Goal: Information Seeking & Learning: Find specific fact

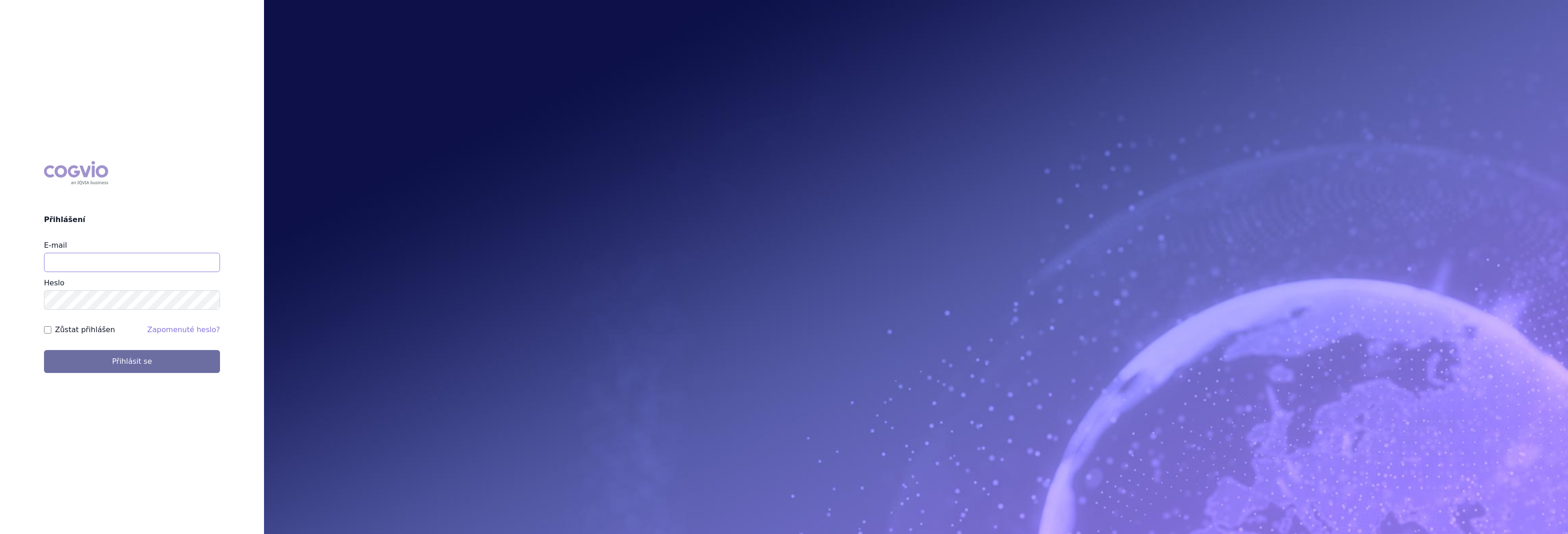
click at [64, 263] on input "E-mail" at bounding box center [132, 263] width 176 height 20
type input "gustav_sverak@accord-healthcare.com"
click at [44, 350] on button "Přihlásit se" at bounding box center [132, 362] width 176 height 23
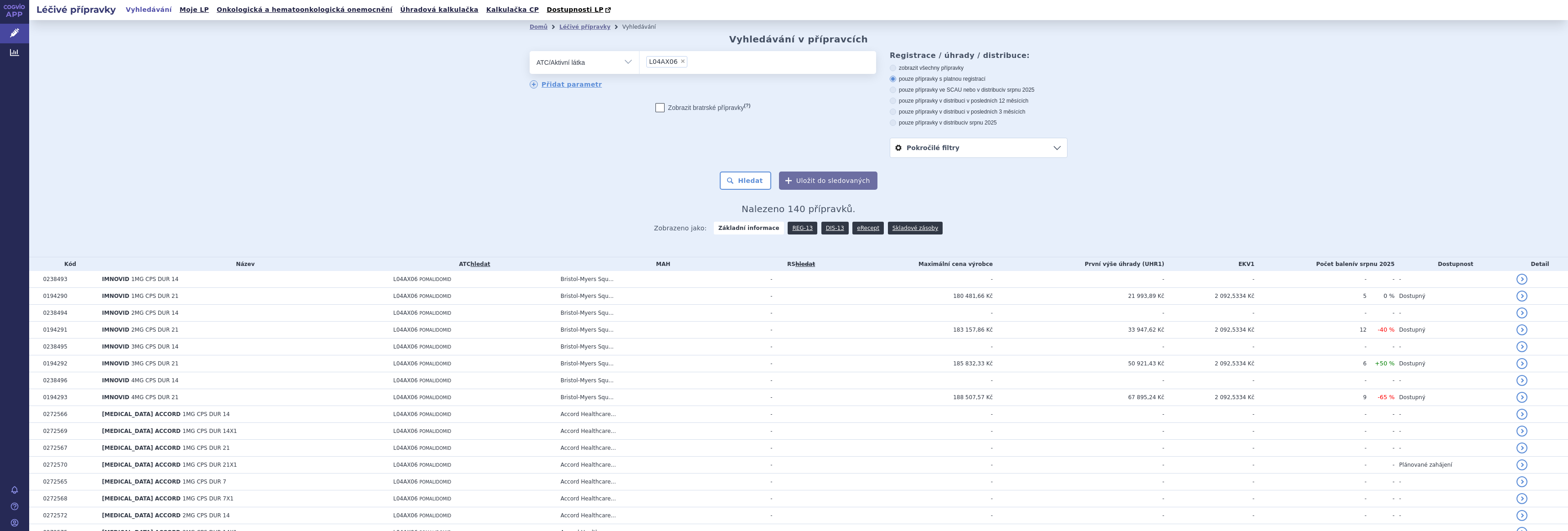
click at [680, 61] on span "×" at bounding box center [683, 61] width 6 height 6
click at [640, 61] on select "L04AX06" at bounding box center [639, 62] width 1 height 23
select select
type input "azaciti"
select select "L01BC07"
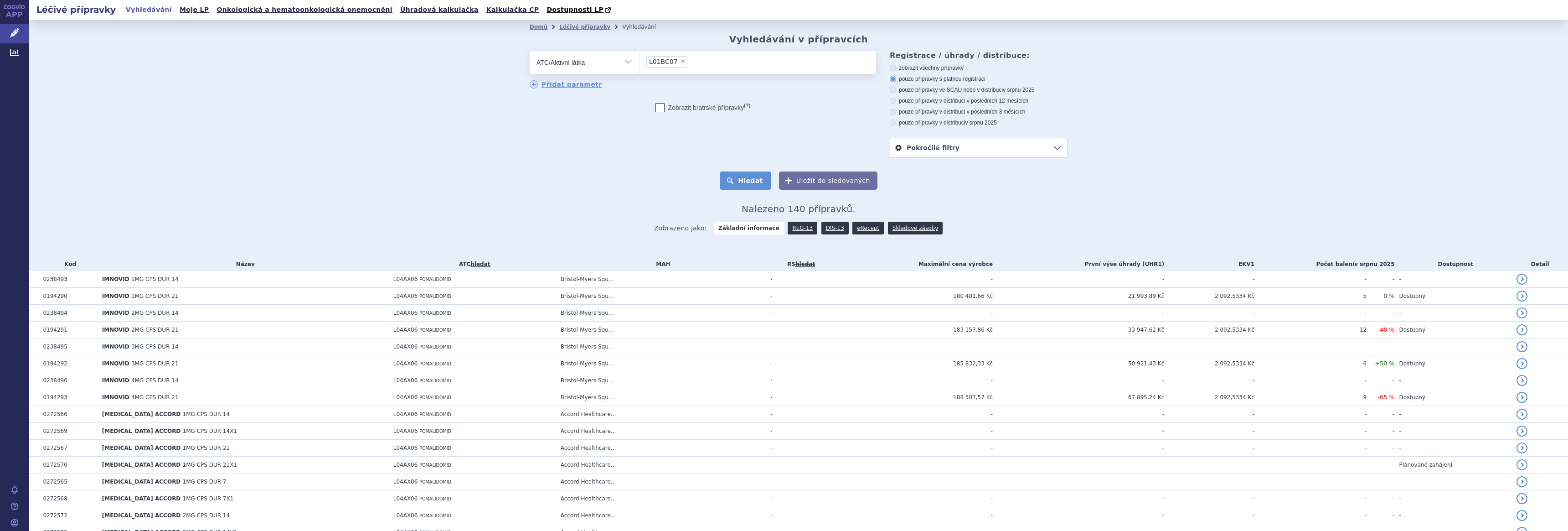
click at [748, 182] on button "Hledat" at bounding box center [746, 180] width 52 height 19
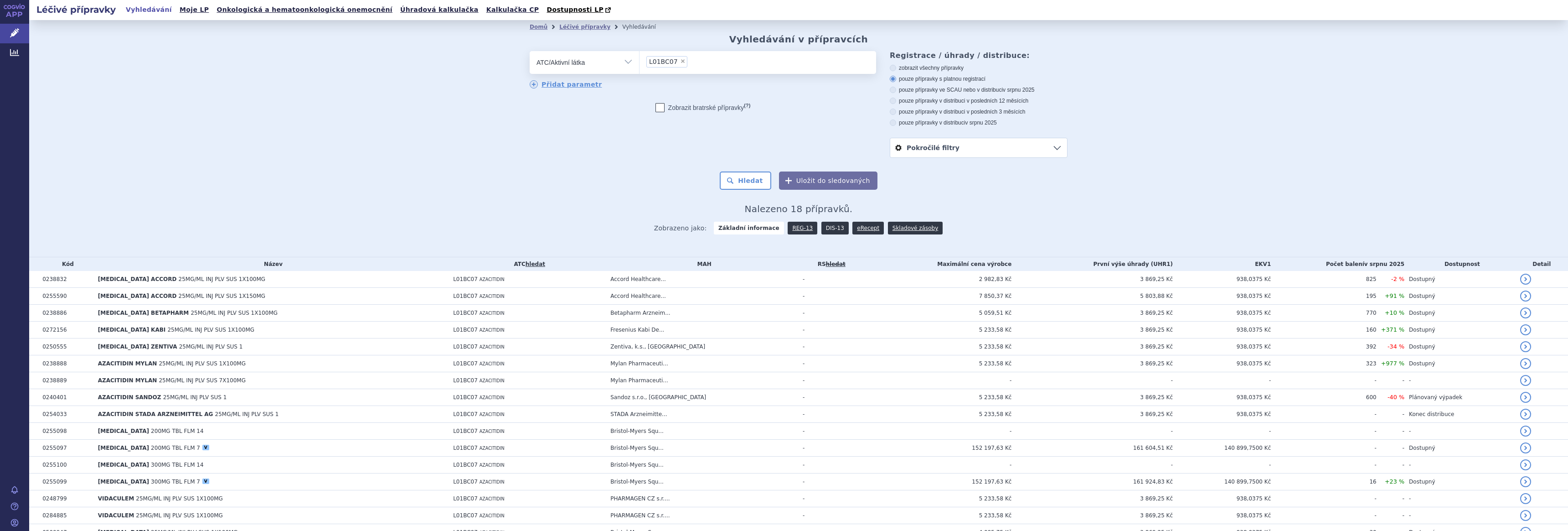
click at [822, 226] on link "DIS-13" at bounding box center [835, 228] width 27 height 13
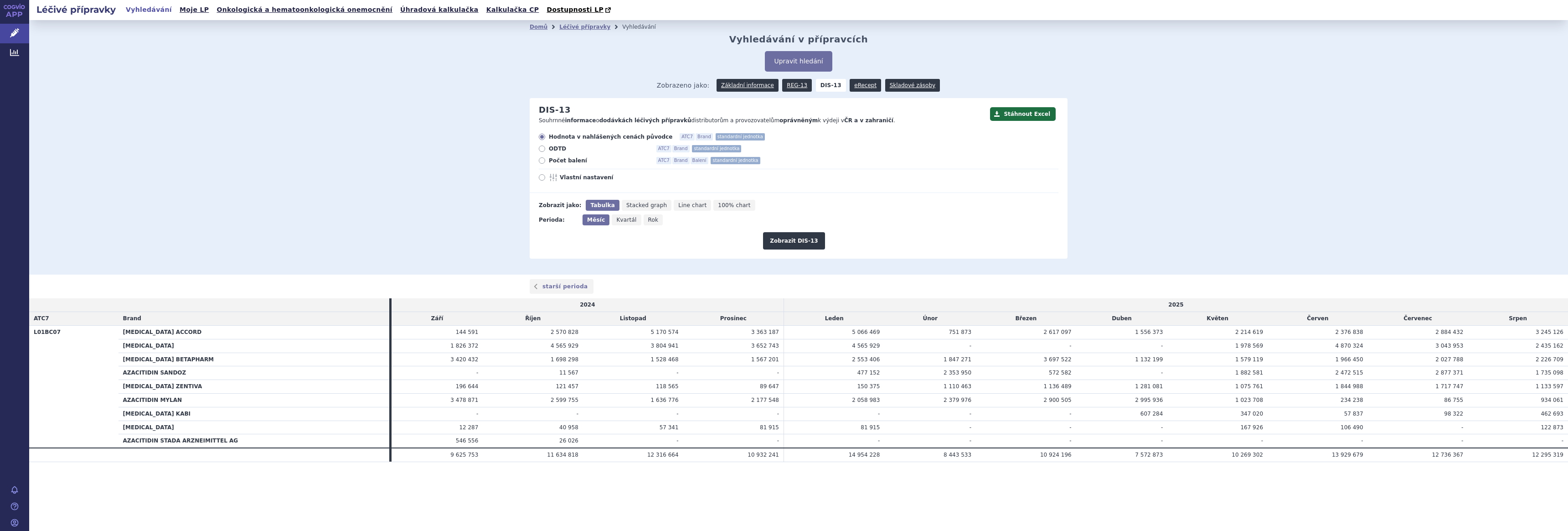
click at [547, 161] on label "Počet balení ATC7 Brand Balení standardní jednotka" at bounding box center [798, 160] width 519 height 7
click at [545, 161] on input "Počet balení ATC7 Brand Balení standardní jednotka" at bounding box center [542, 161] width 6 height 6
radio input "true"
click at [793, 237] on button "Zobrazit DIS-13" at bounding box center [794, 240] width 61 height 17
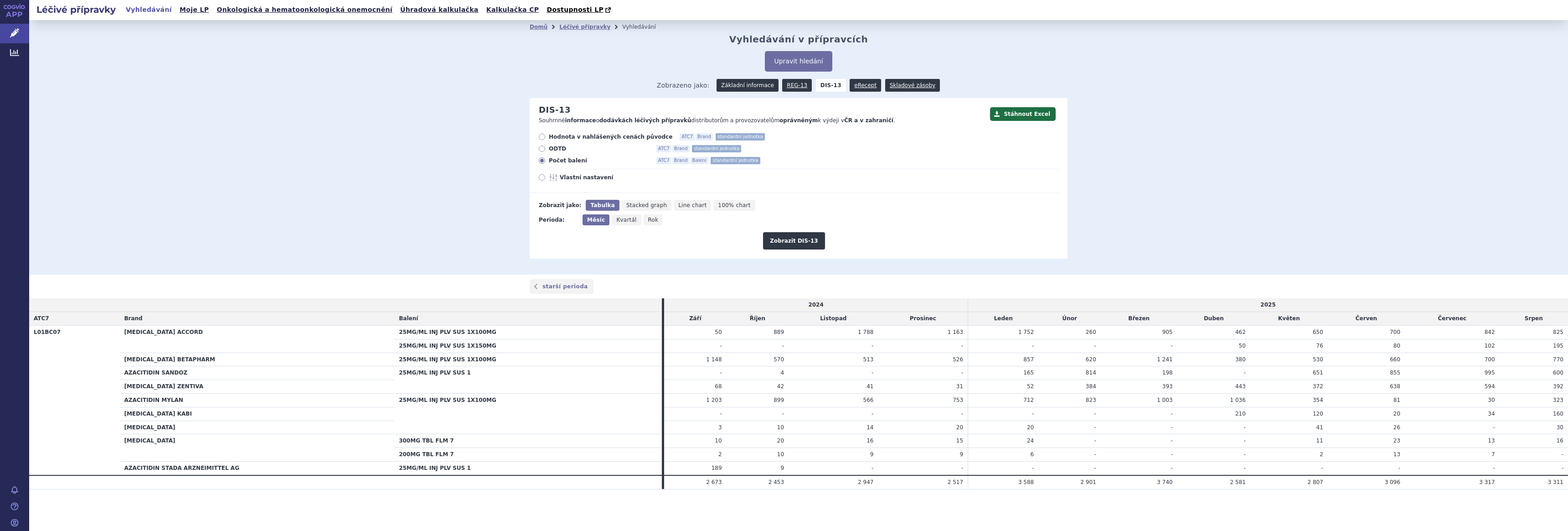
click at [738, 82] on link "Základní informace" at bounding box center [747, 86] width 62 height 13
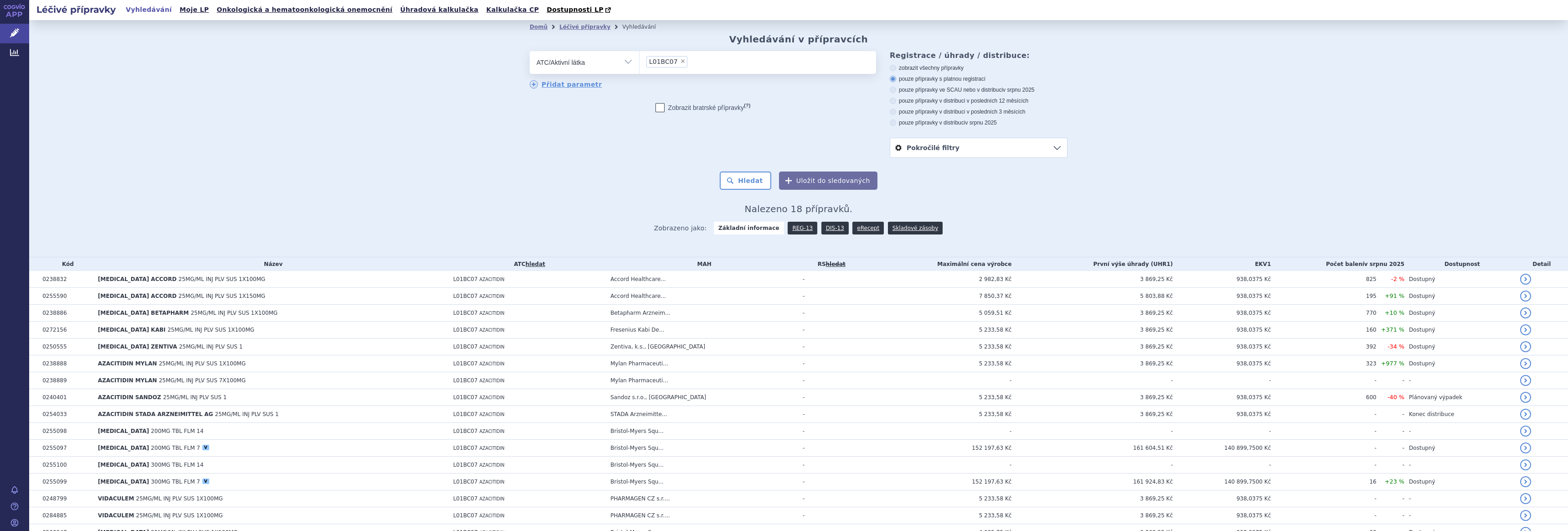
scroll to position [81, 0]
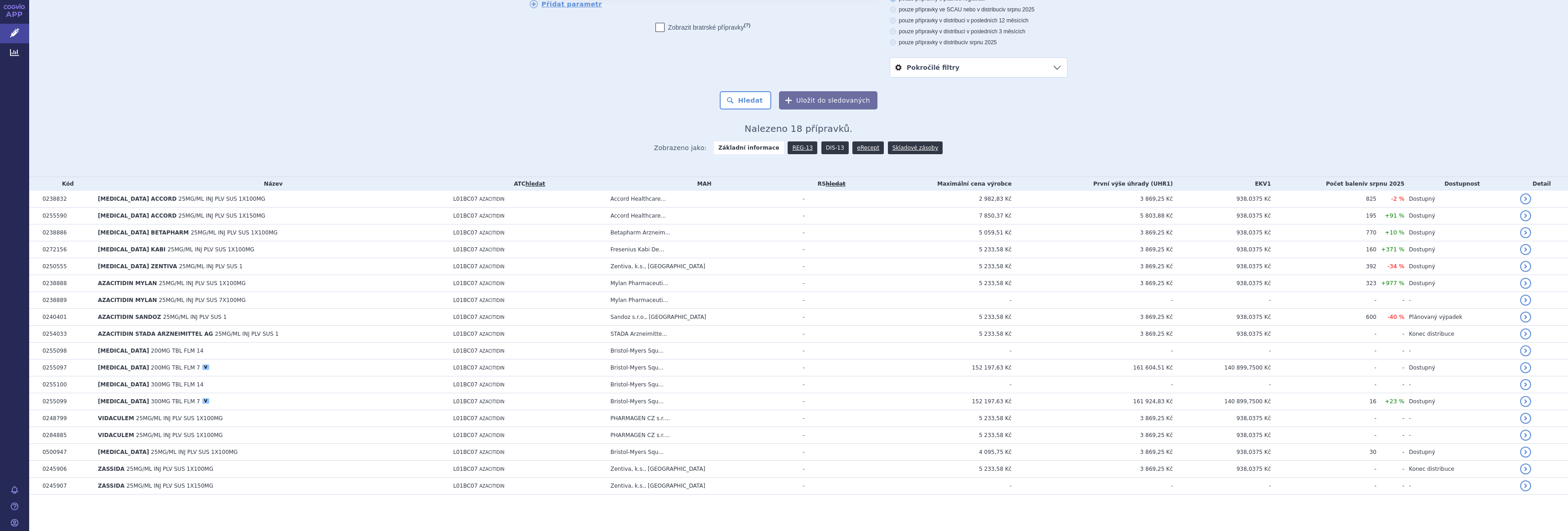
click at [825, 145] on link "DIS-13" at bounding box center [835, 148] width 27 height 13
